Goal: Task Accomplishment & Management: Use online tool/utility

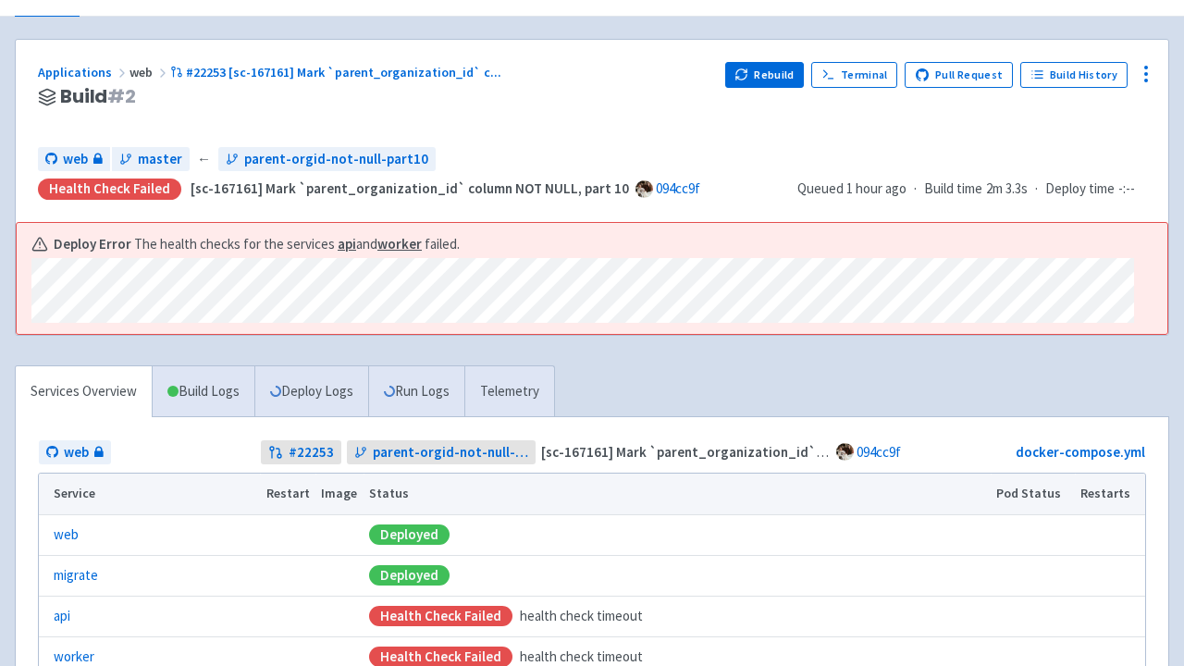
scroll to position [106, 0]
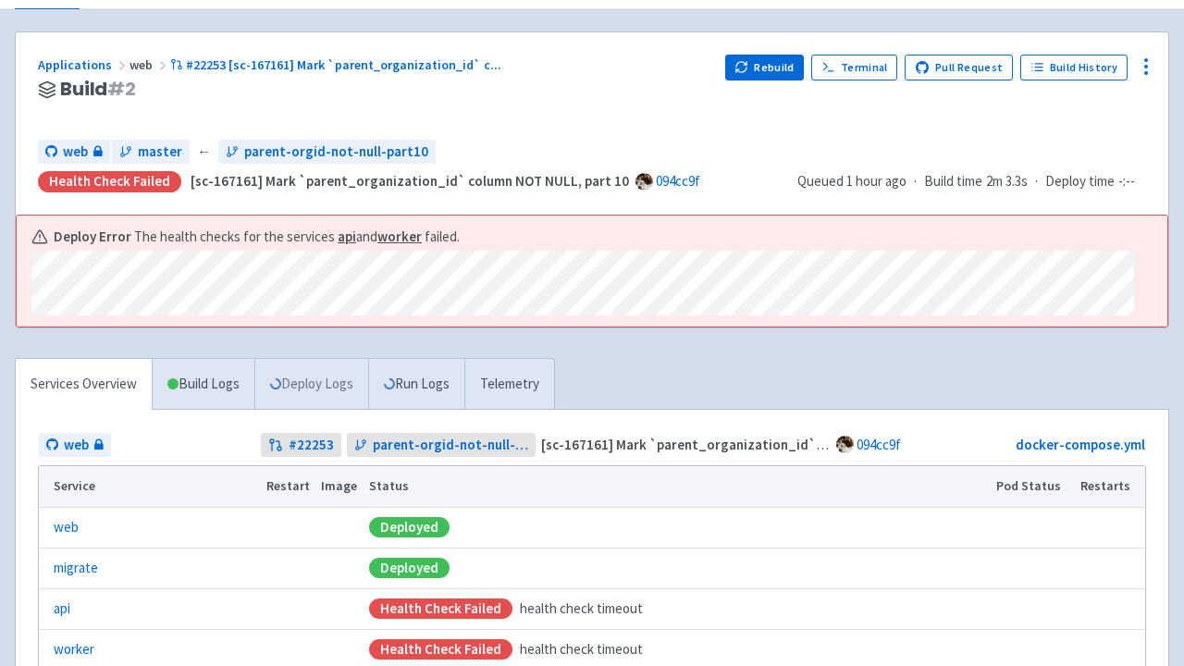
click at [312, 381] on link "Deploy Logs" at bounding box center [311, 384] width 114 height 51
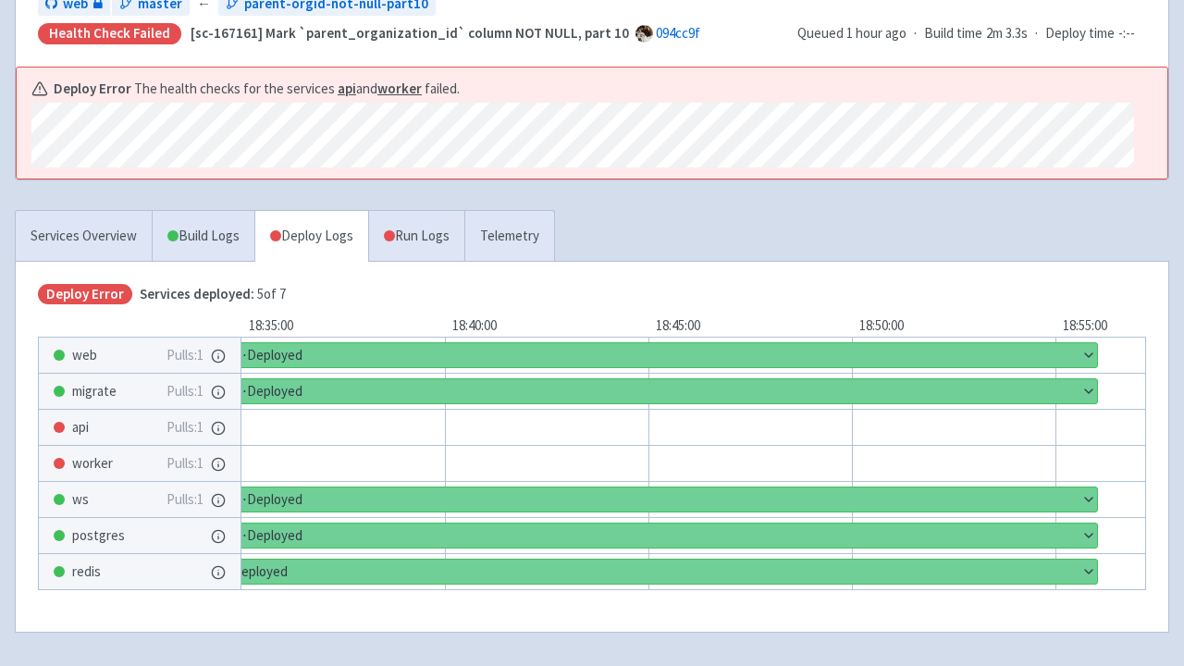
scroll to position [254, 0]
click at [602, 386] on button "Show details" at bounding box center [658, 391] width 878 height 24
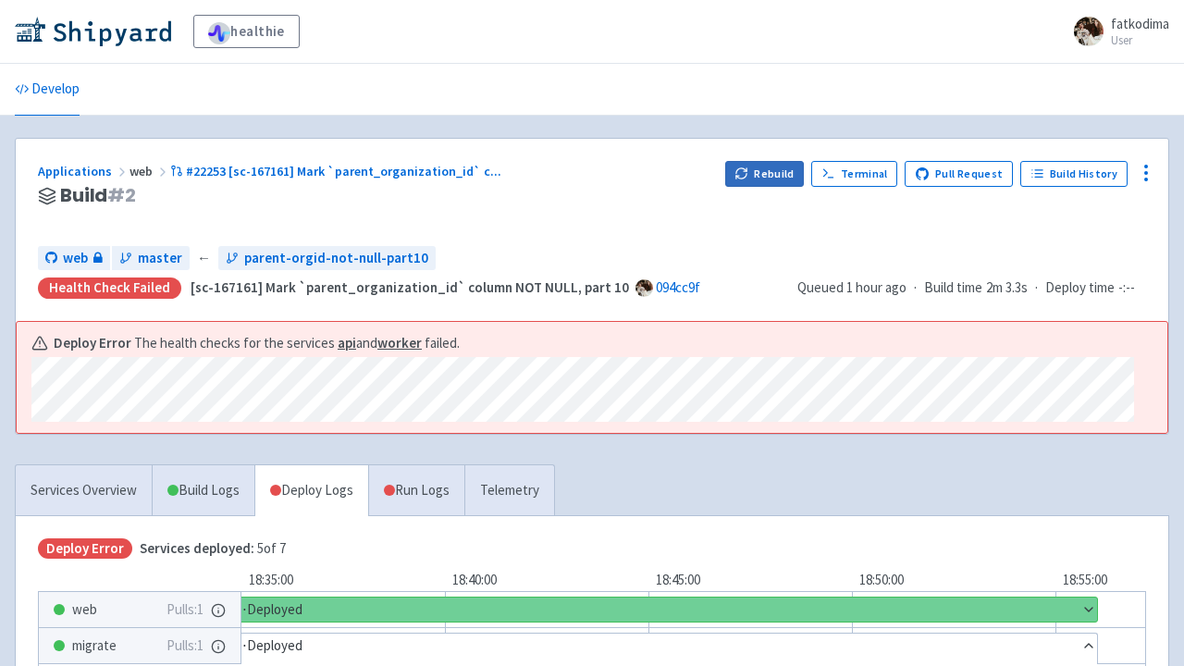
click at [778, 173] on button "Rebuild" at bounding box center [765, 174] width 80 height 26
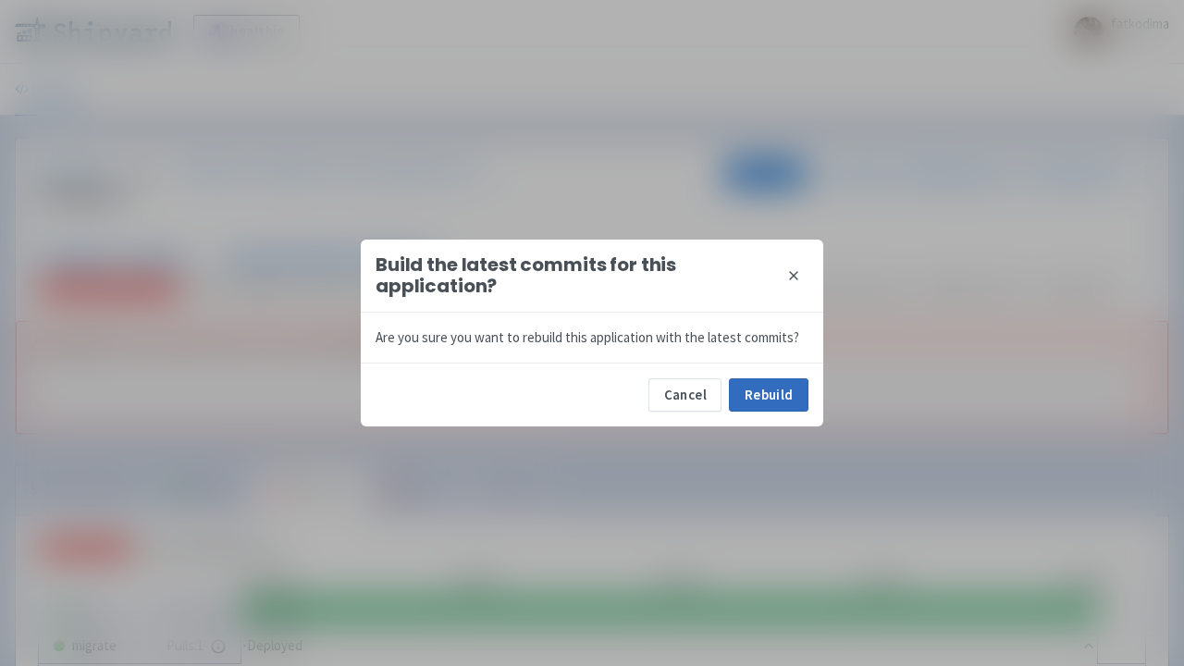
click at [756, 383] on button "Rebuild" at bounding box center [769, 394] width 80 height 33
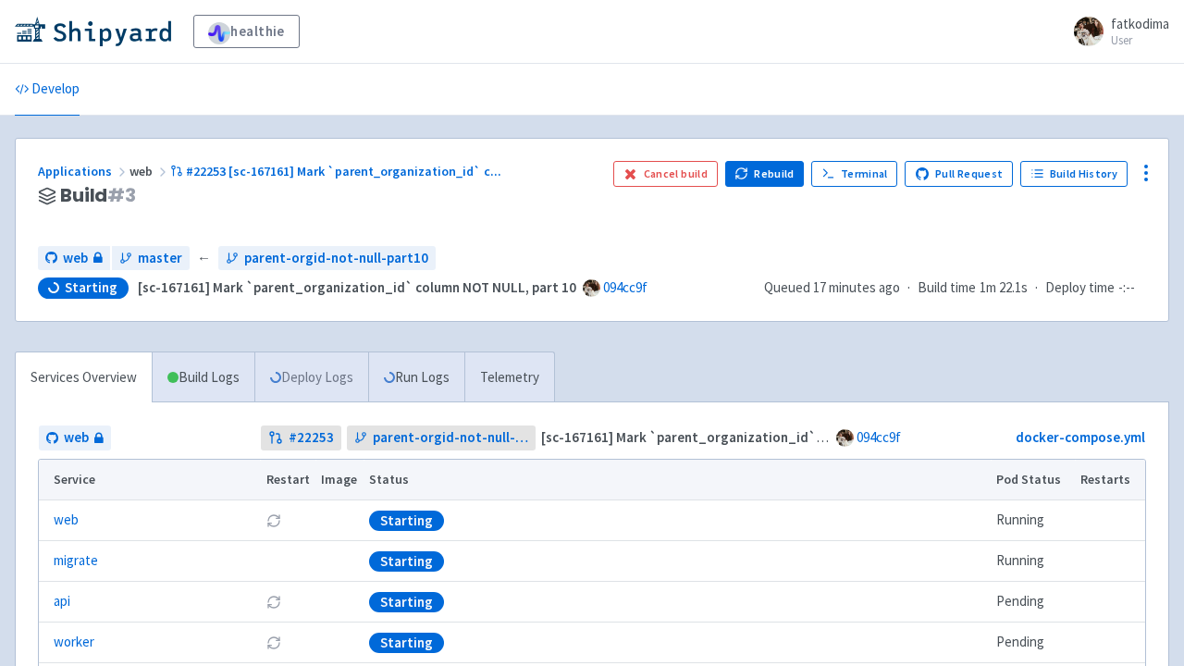
click at [319, 373] on link "Deploy Logs" at bounding box center [311, 377] width 114 height 51
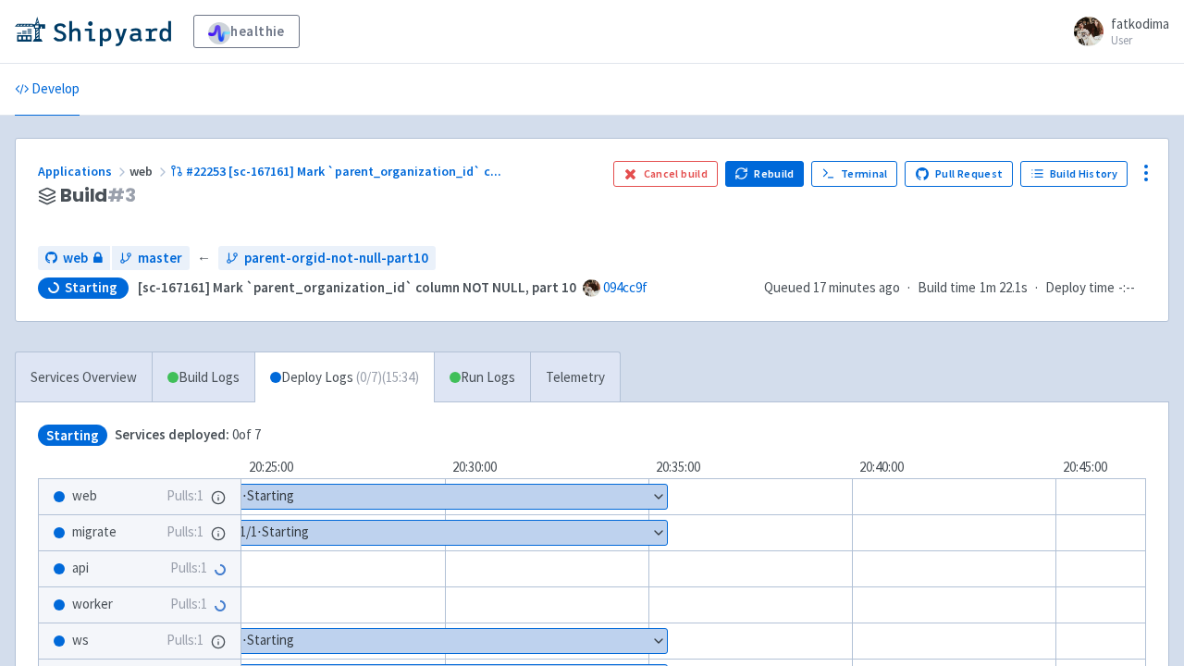
click at [506, 530] on button "Show details" at bounding box center [450, 533] width 433 height 24
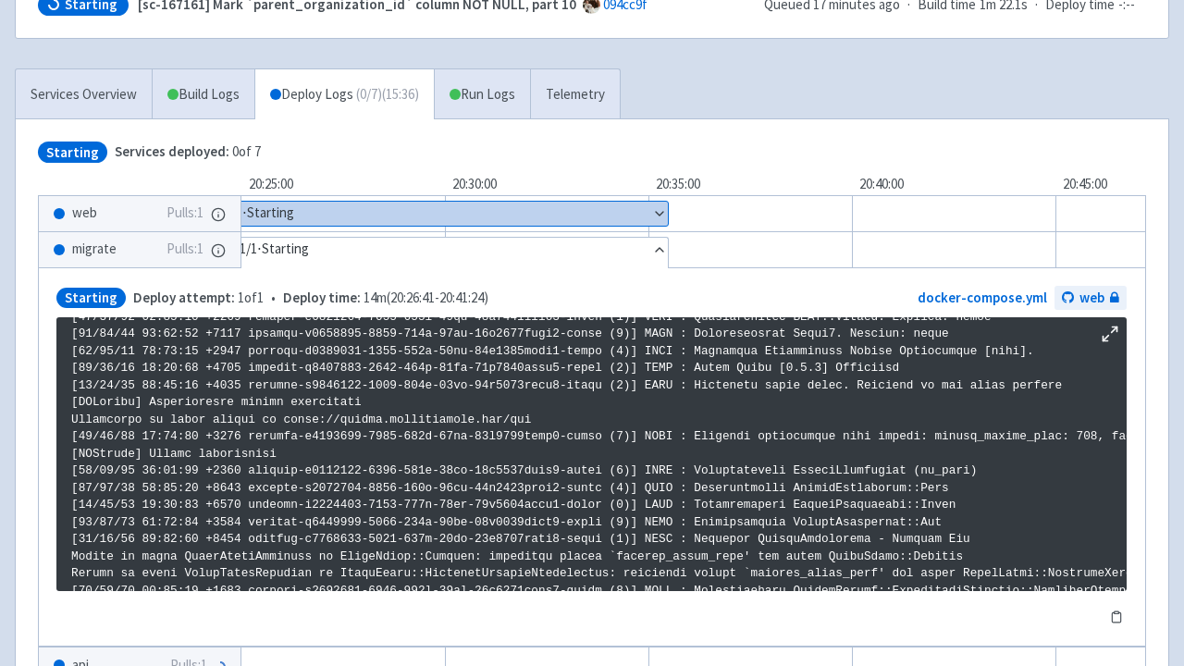
scroll to position [284, 0]
